Goal: Task Accomplishment & Management: Complete application form

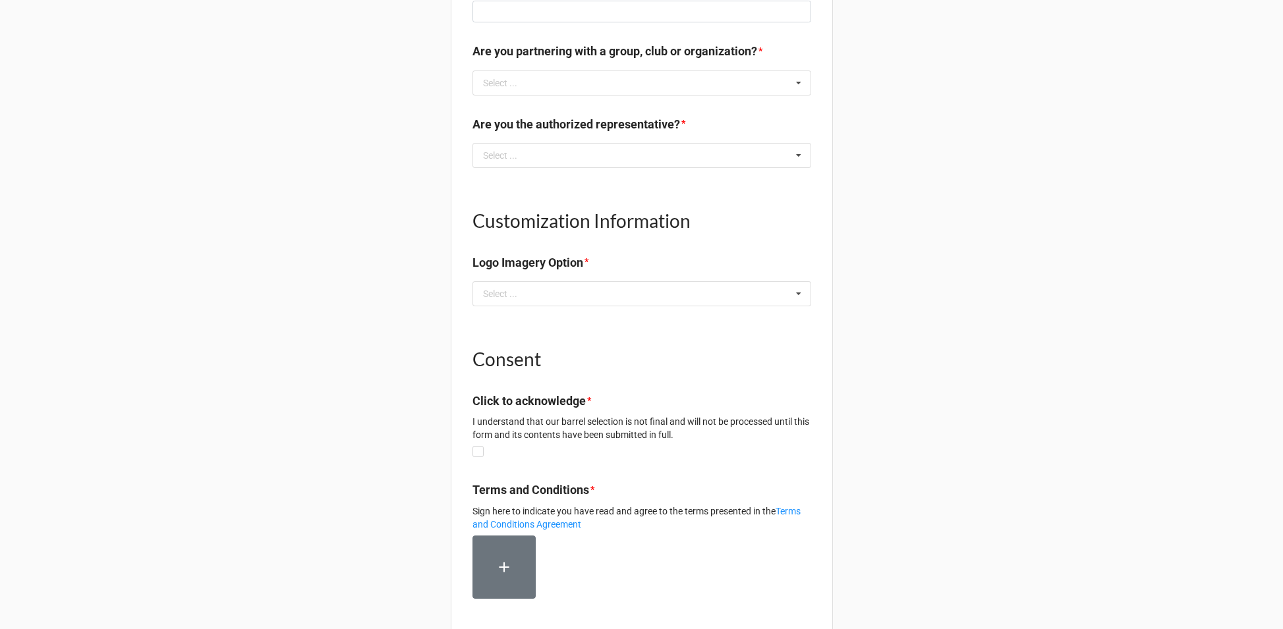
scroll to position [811, 0]
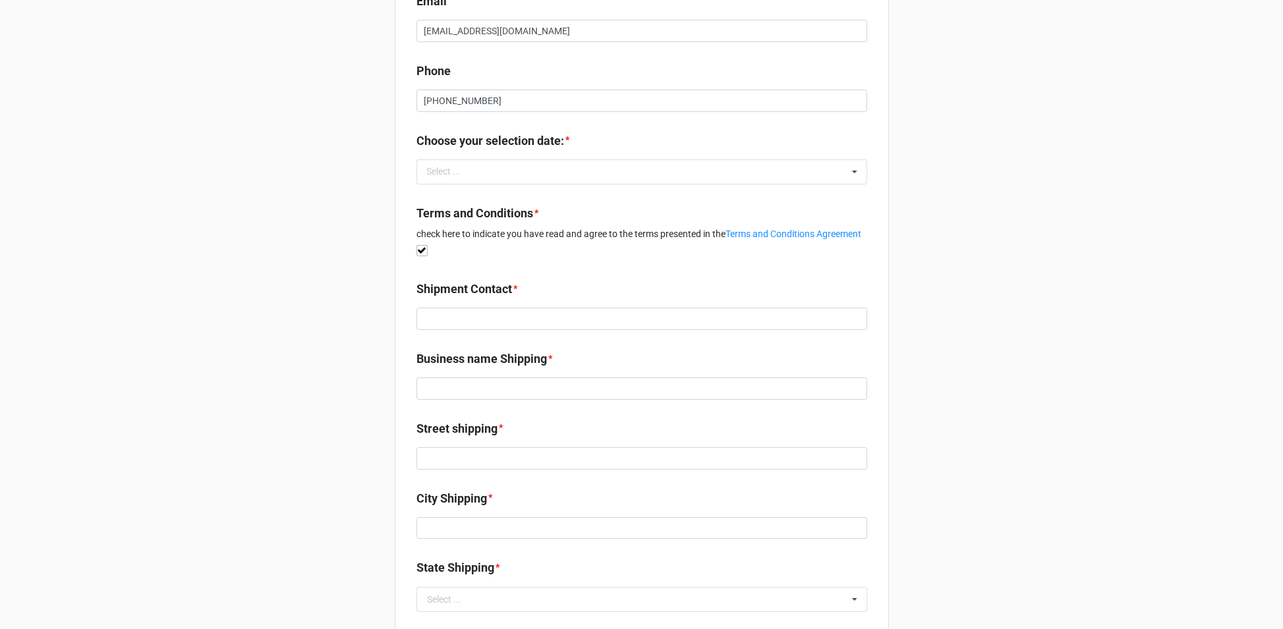
scroll to position [404, 0]
click at [647, 171] on div "Select ... No results found." at bounding box center [641, 171] width 451 height 25
click at [1036, 201] on div "Confirm your selection date here: Contact Name Randy Treadwell Company Name Gau…" at bounding box center [641, 251] width 1283 height 1311
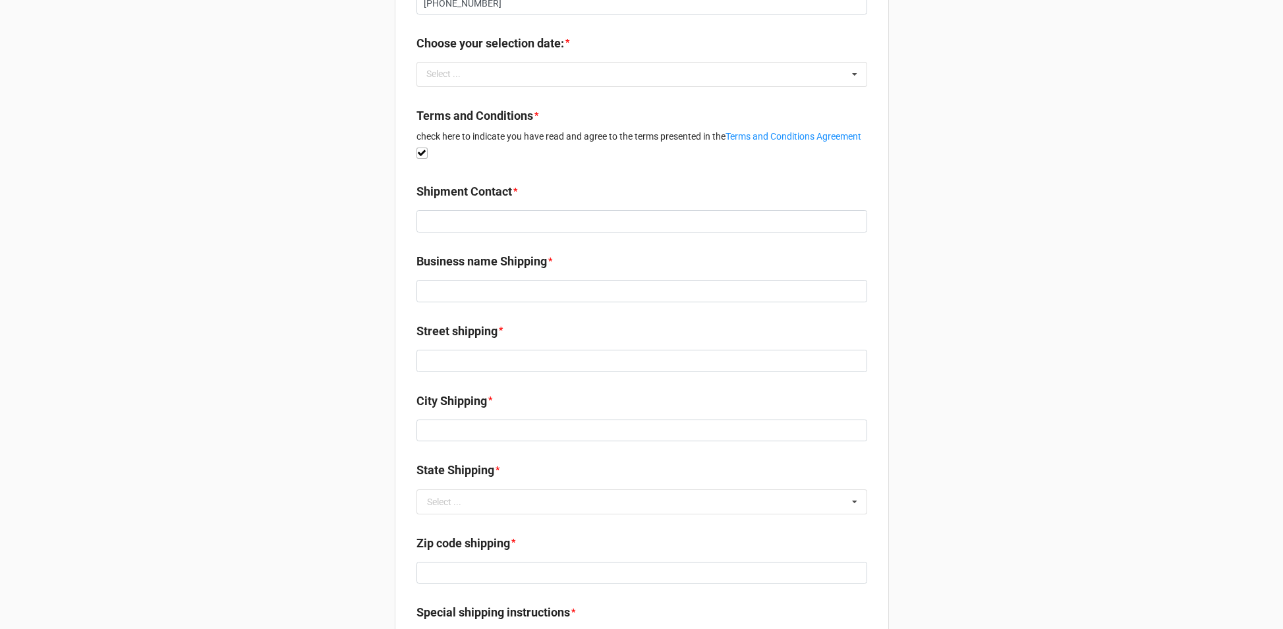
scroll to position [405, 0]
